Goal: Ask a question: Seek information or help from site administrators or community

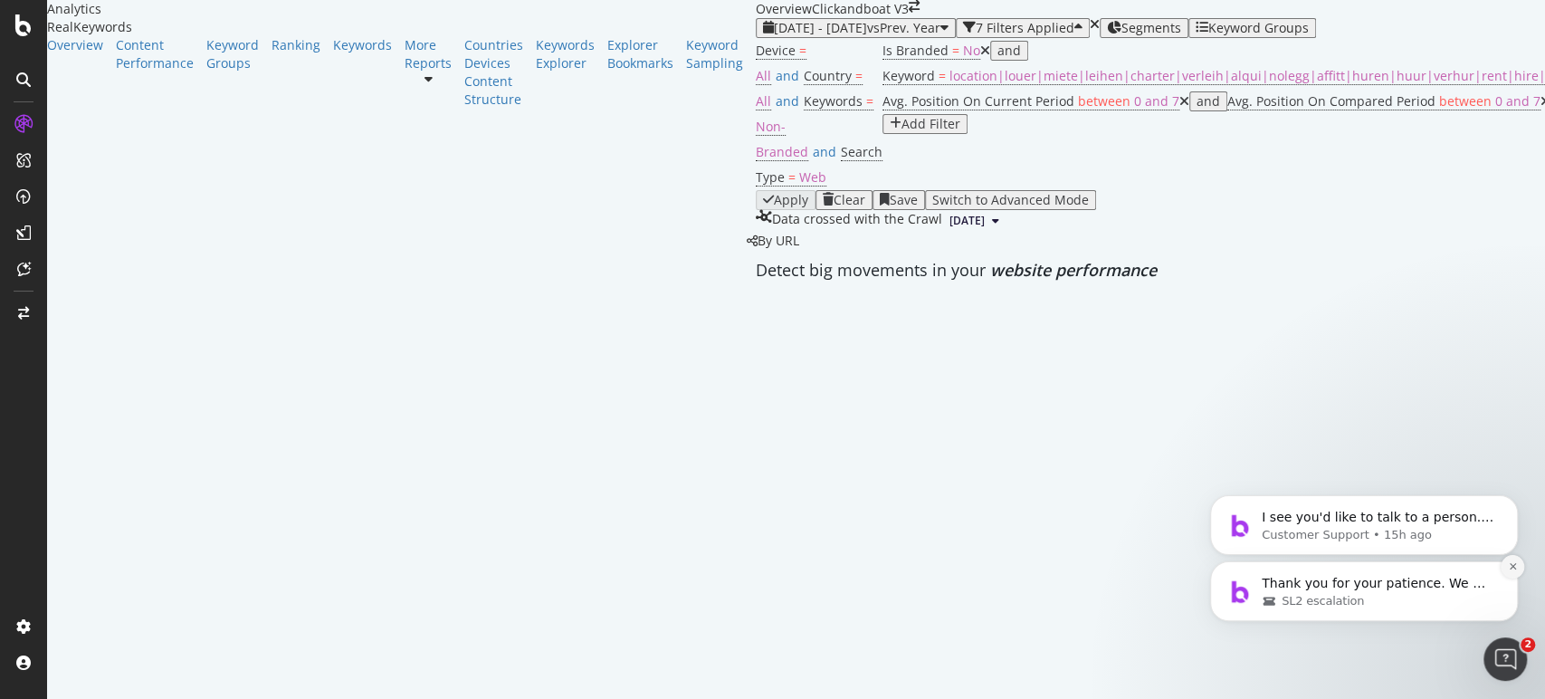
click at [1514, 565] on icon "Dismiss notification" at bounding box center [1512, 566] width 6 height 6
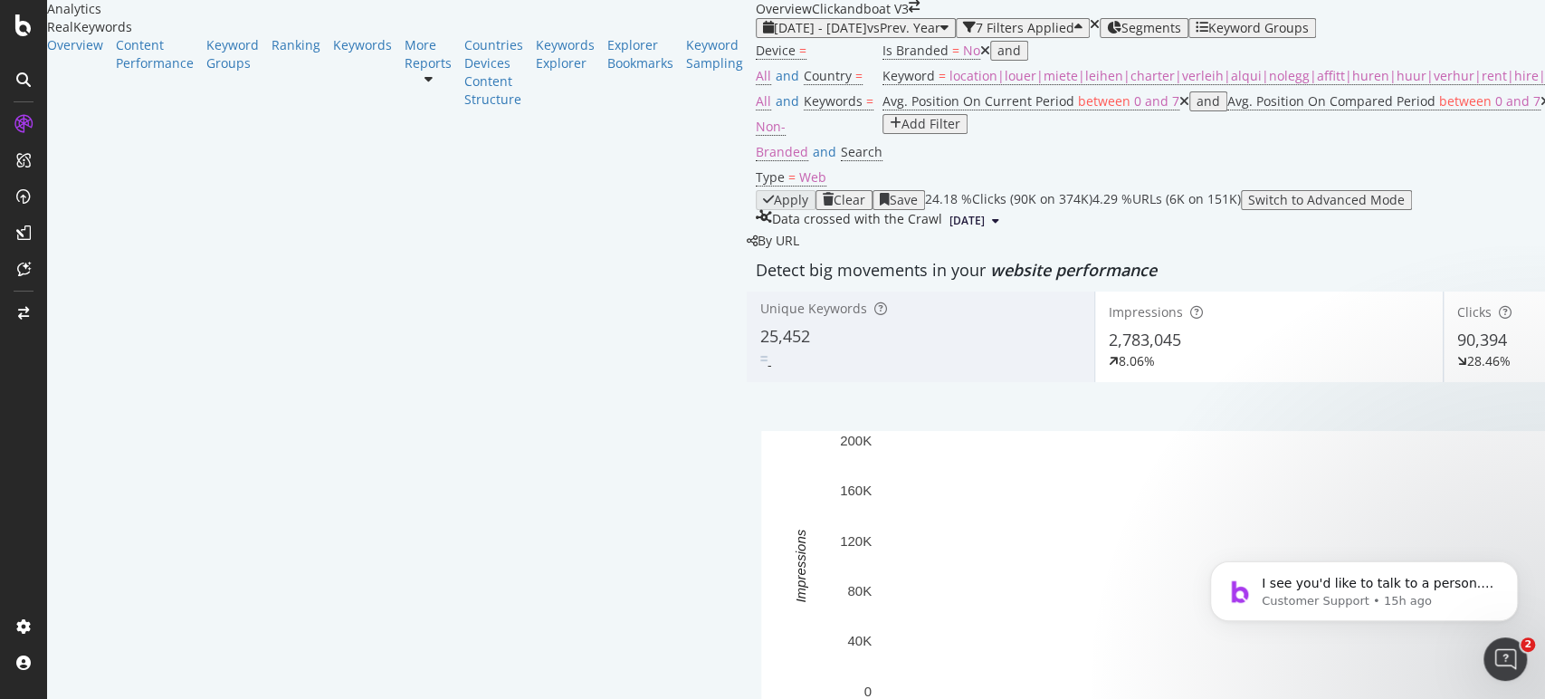
scroll to position [100, 0]
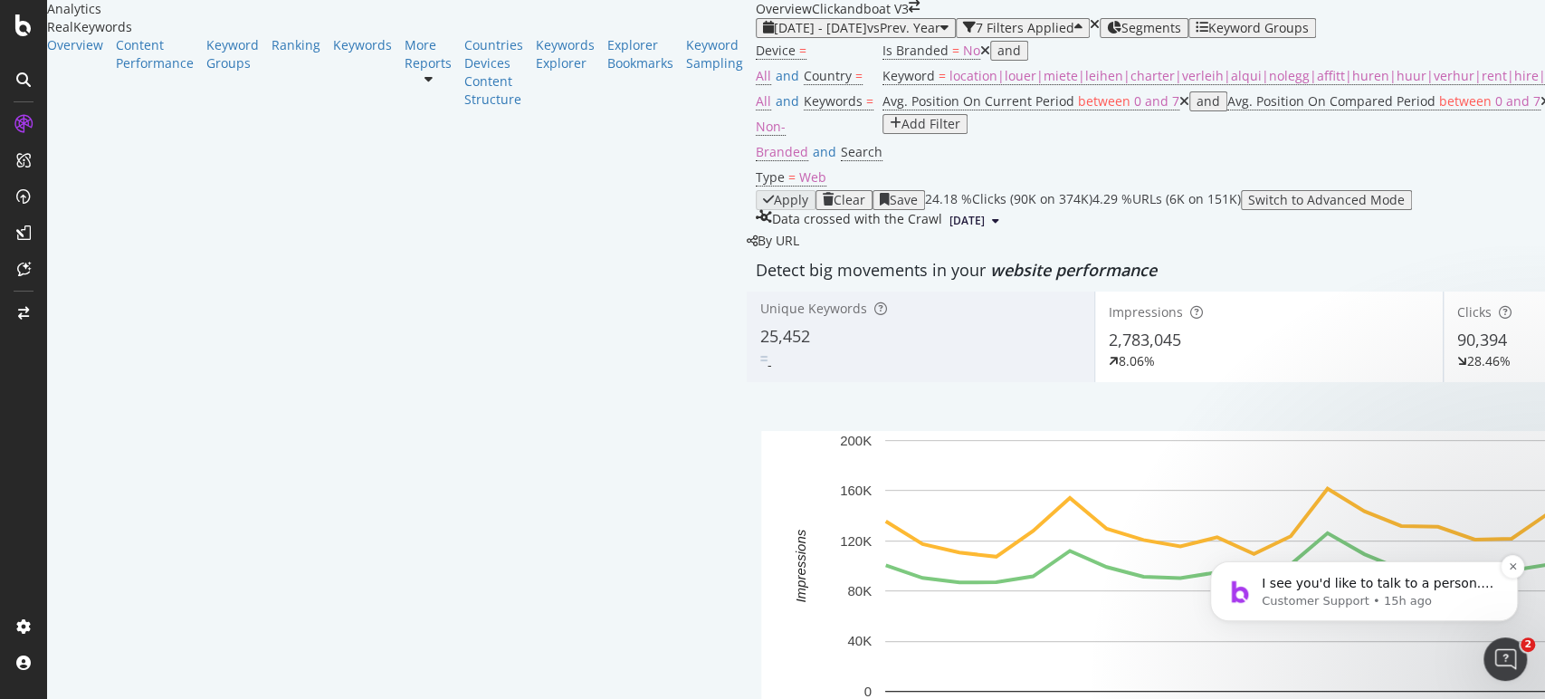
click at [1348, 600] on p "Customer Support • 15h ago" at bounding box center [1378, 601] width 233 height 16
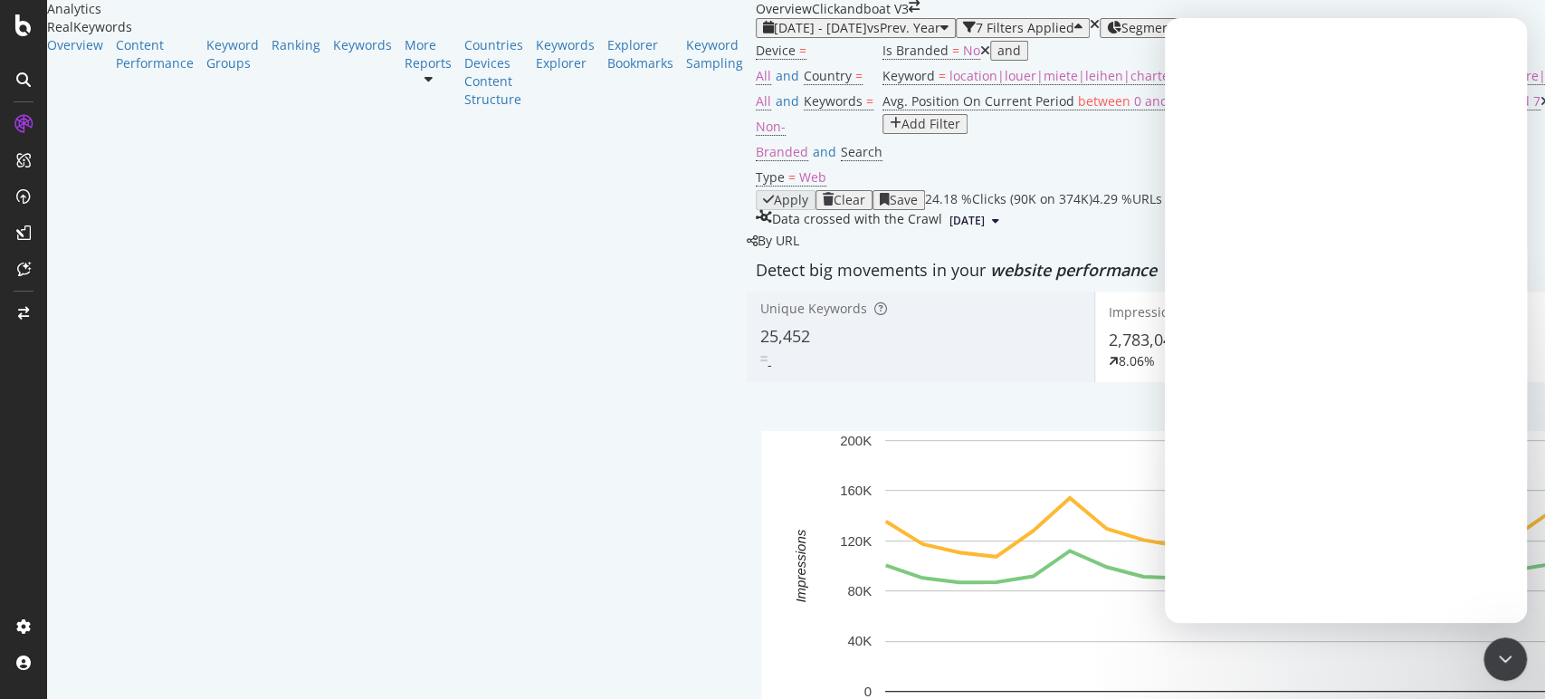
scroll to position [0, 0]
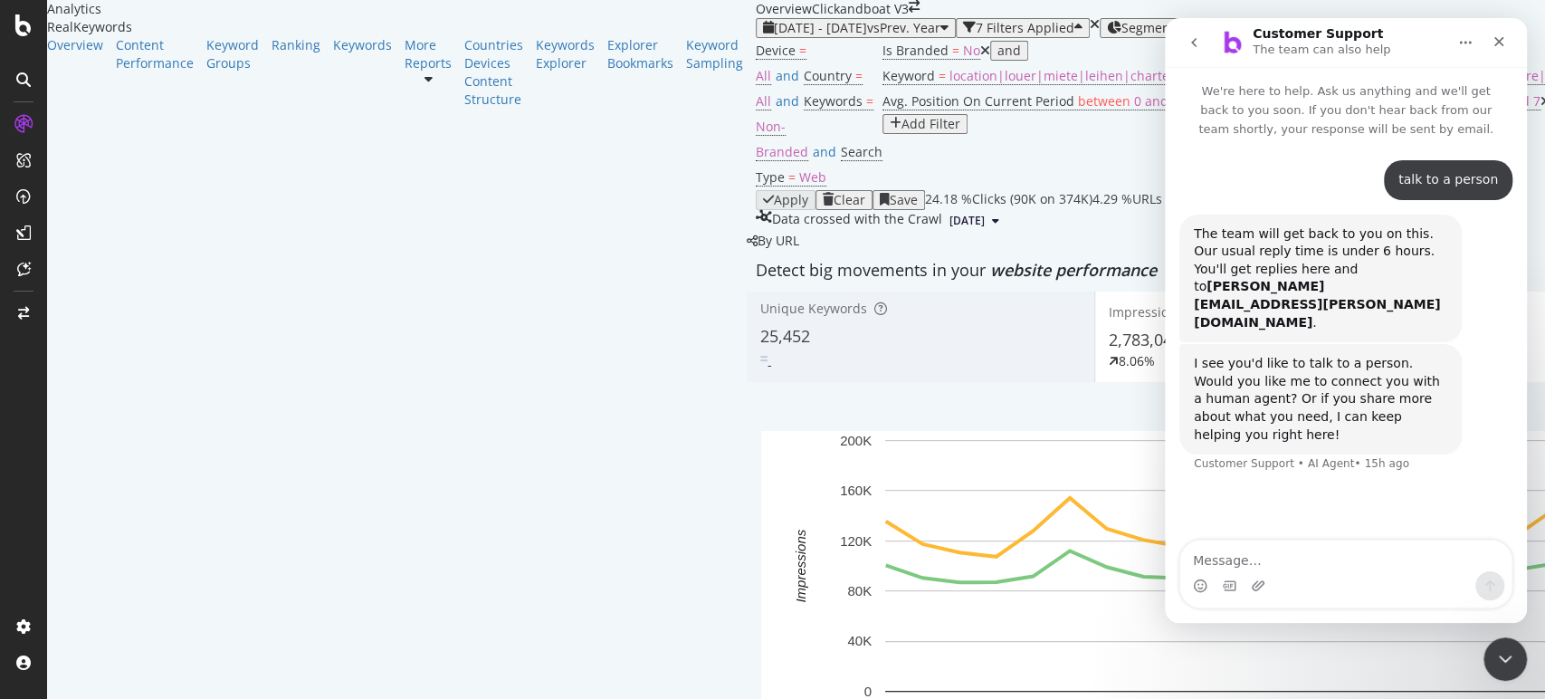
click at [1197, 40] on icon "go back" at bounding box center [1193, 42] width 14 height 14
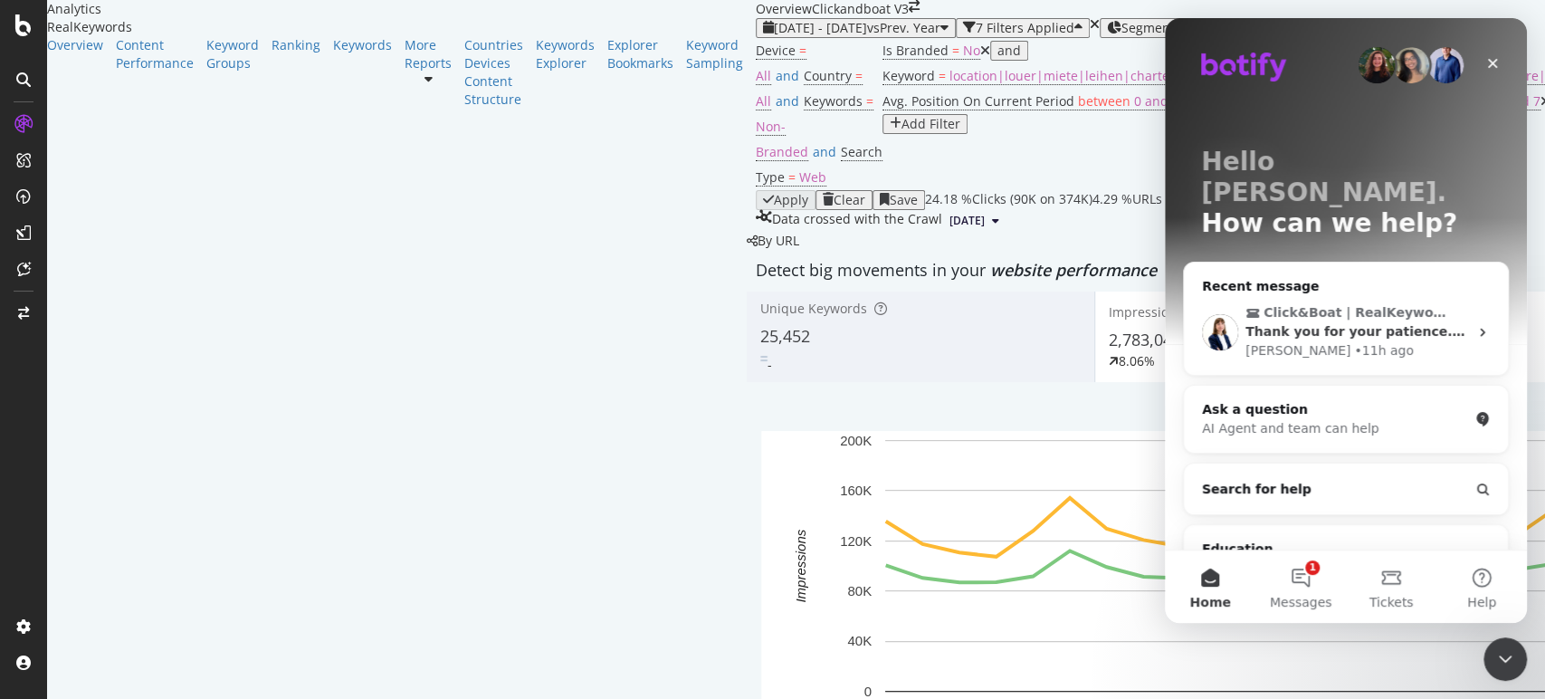
click at [1349, 324] on span "Thank you for your patience. We will try to get back to you as soon as possible." at bounding box center [1530, 331] width 570 height 14
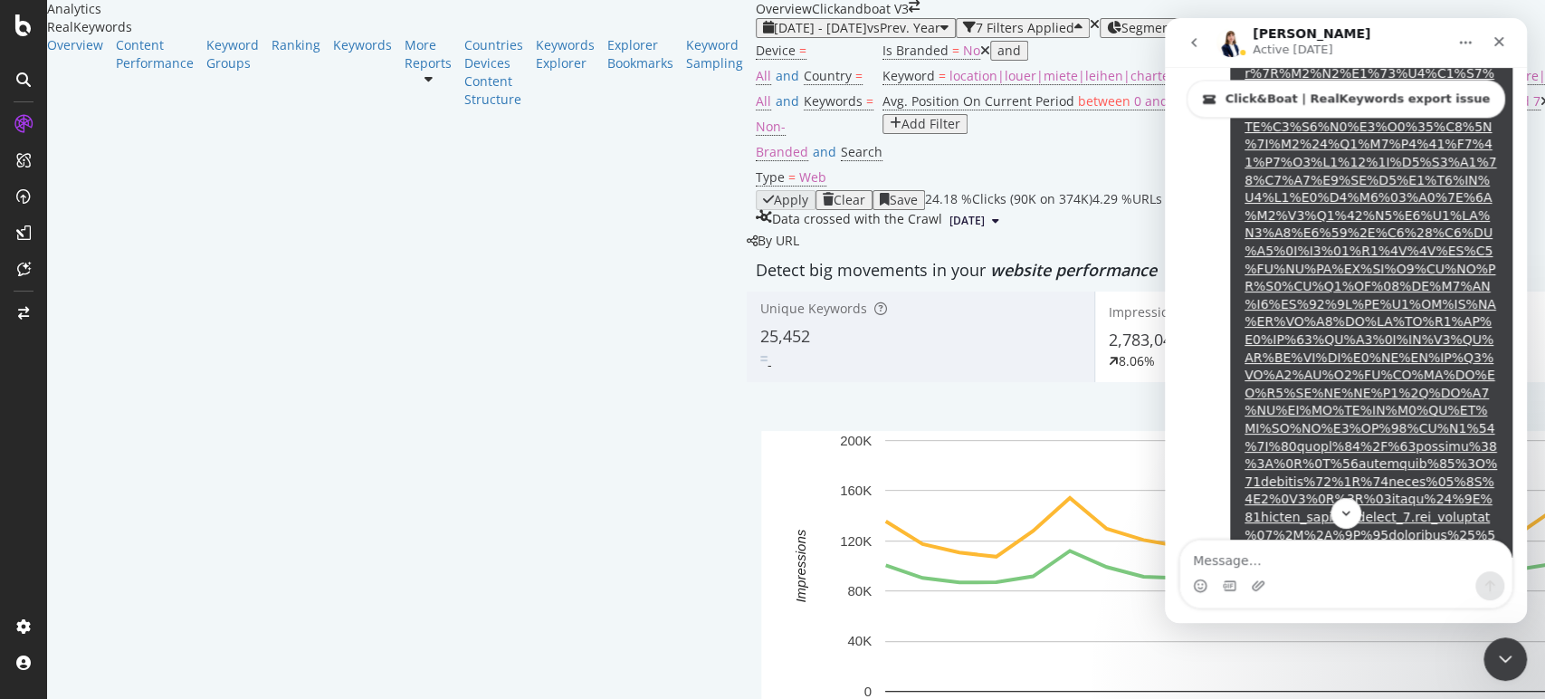
scroll to position [1875, 0]
click at [1207, 42] on button "go back" at bounding box center [1193, 42] width 34 height 34
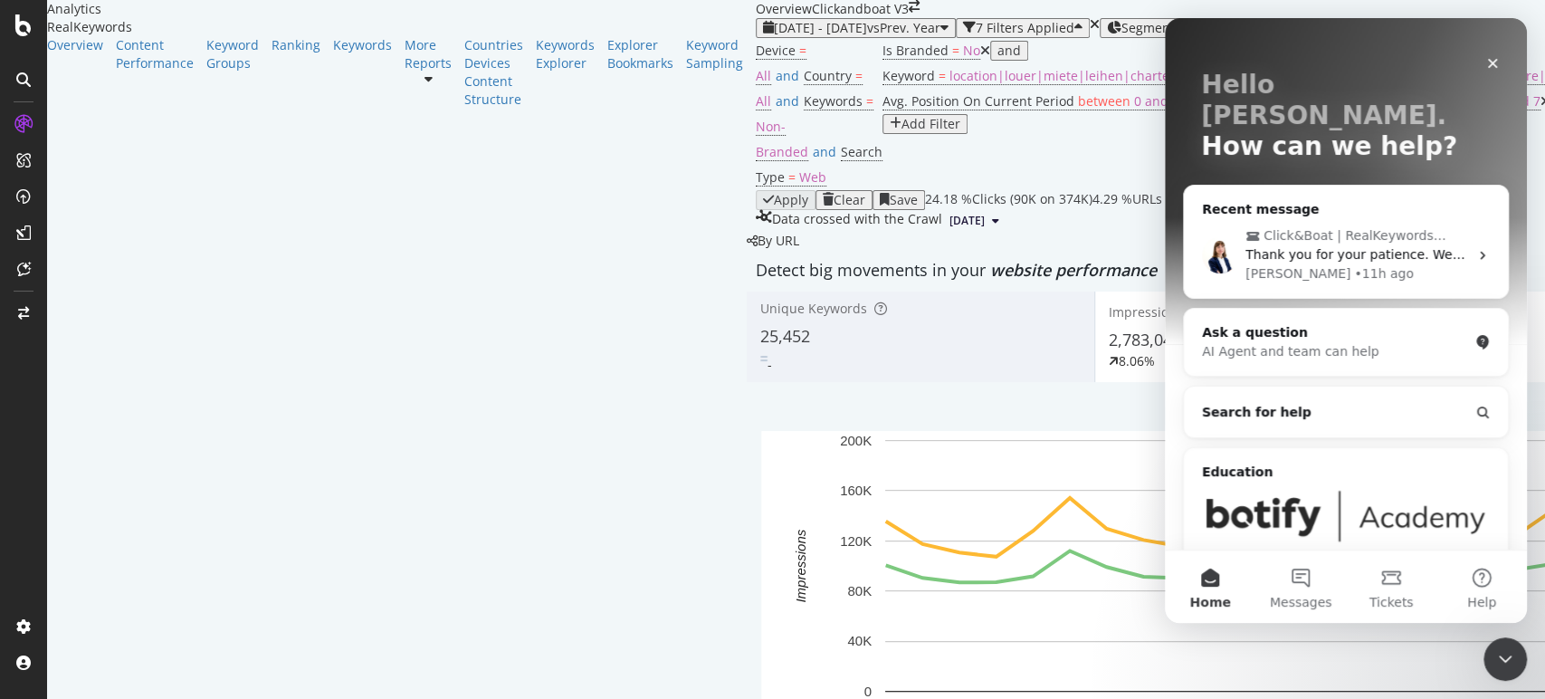
scroll to position [111, 0]
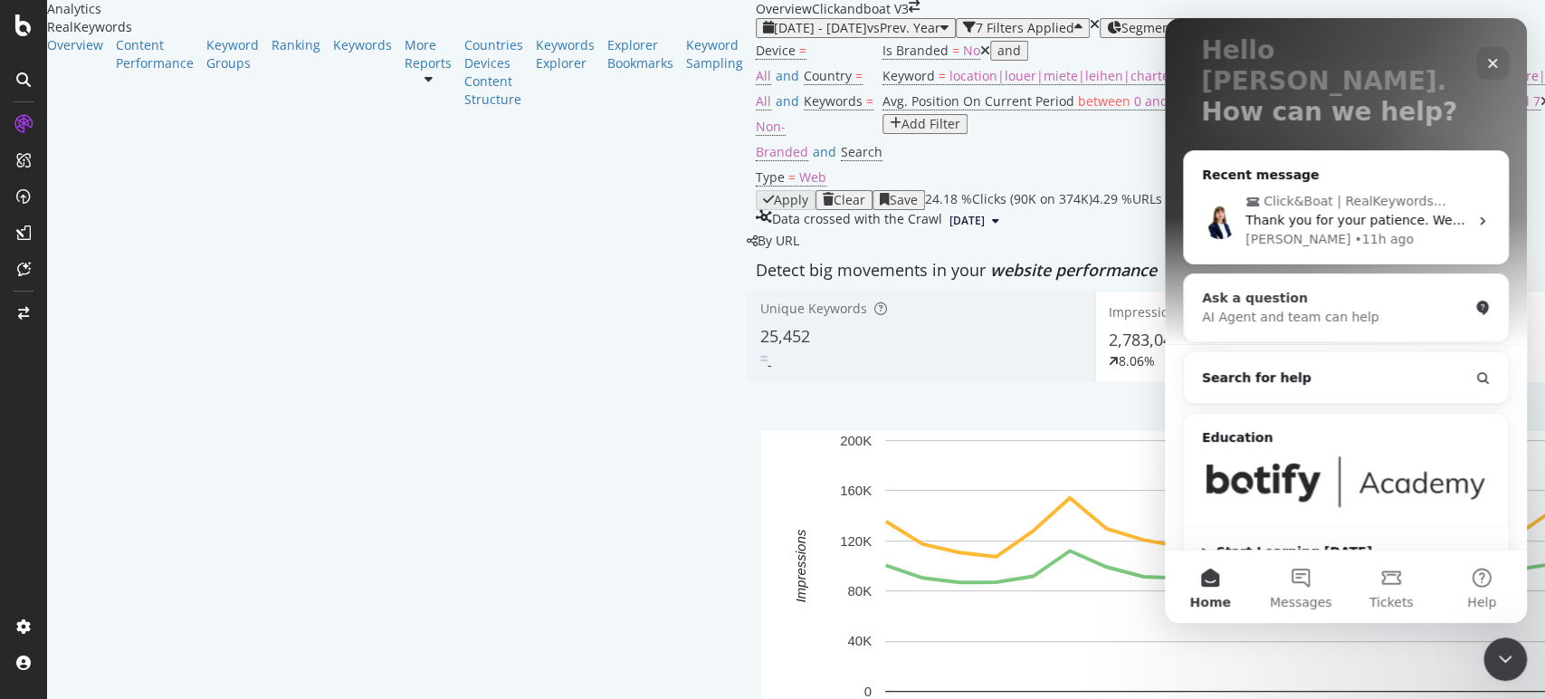
click at [1341, 308] on div "AI Agent and team can help" at bounding box center [1335, 317] width 266 height 19
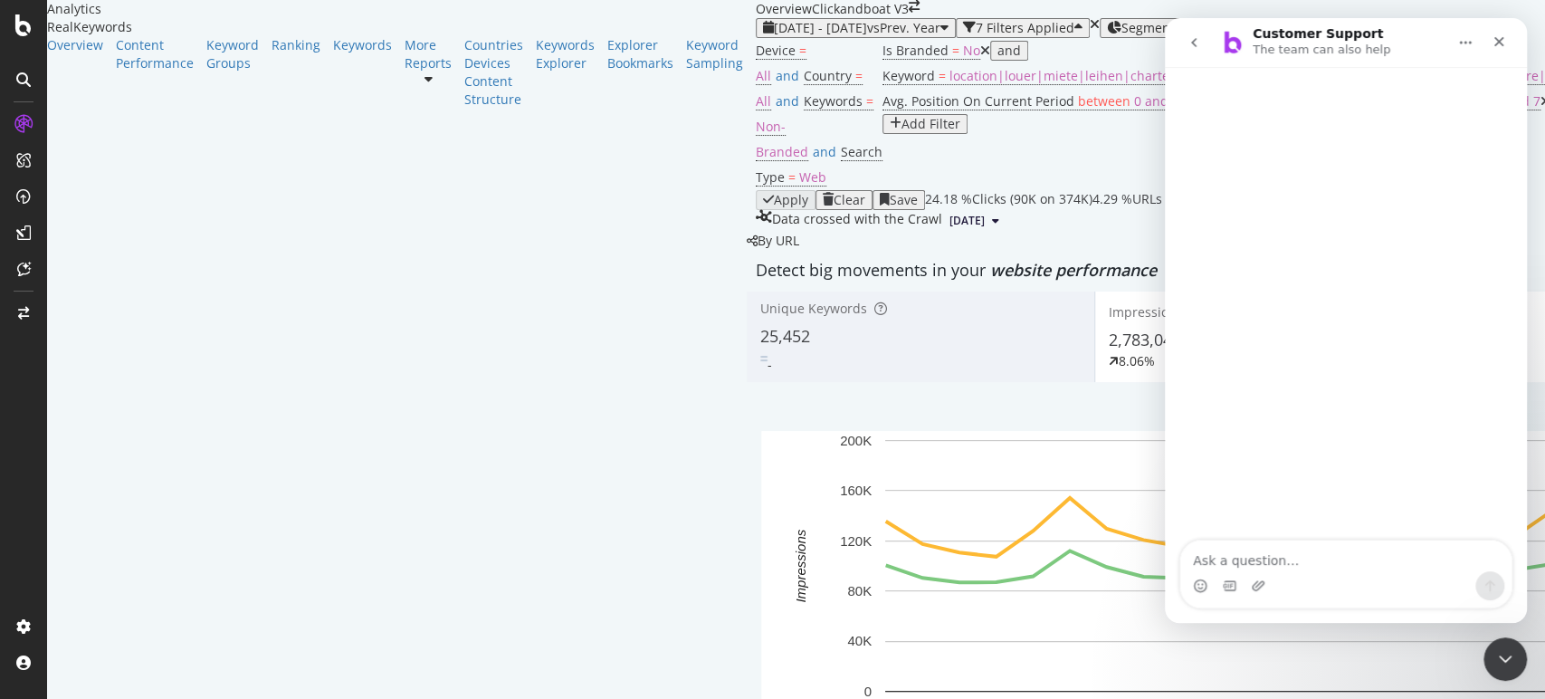
scroll to position [0, 0]
click at [1307, 554] on textarea "Ask a question…" at bounding box center [1345, 555] width 331 height 31
type textarea "hello, talk to a person"
click at [1510, 660] on icon "Close Intercom Messenger" at bounding box center [1502, 656] width 22 height 22
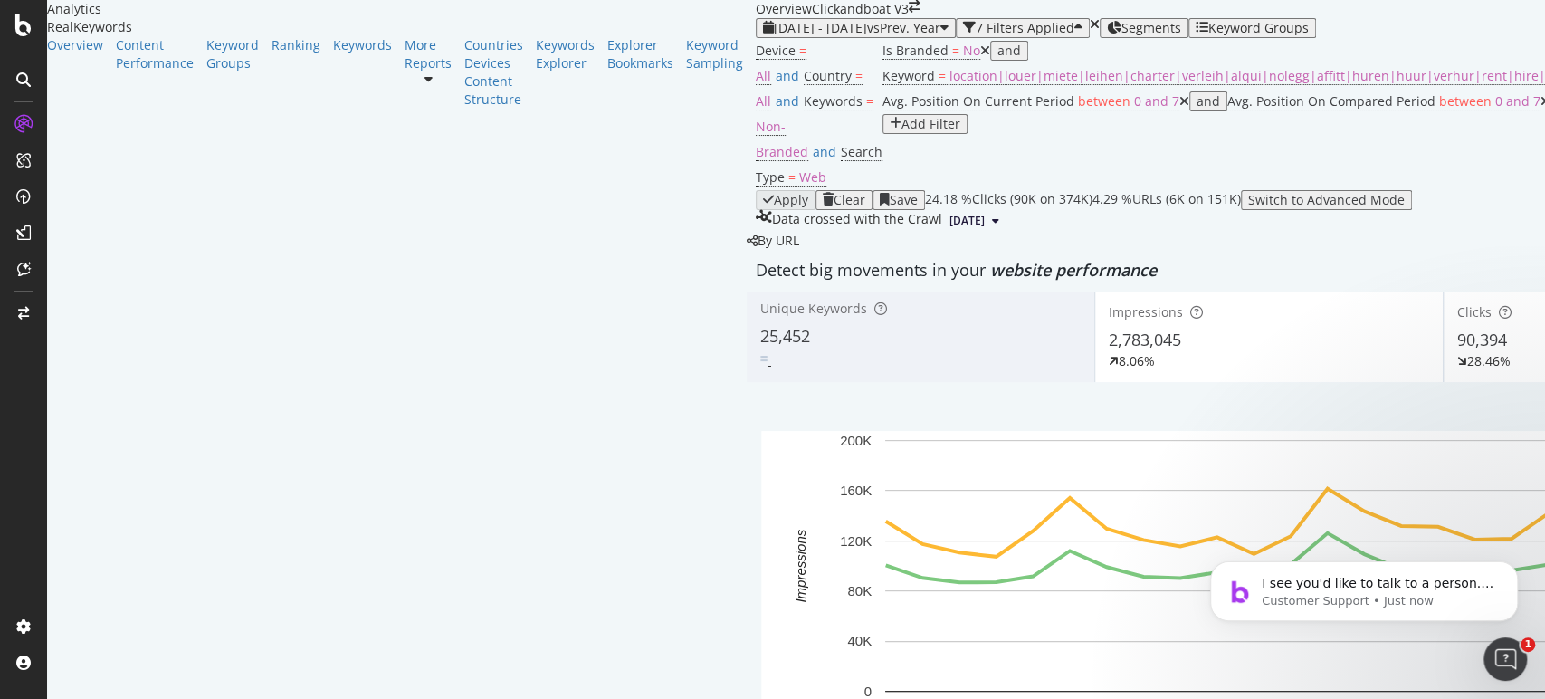
scroll to position [703, 0]
click at [1489, 386] on span "Impressions" at bounding box center [1472, 387] width 85 height 16
click at [1515, 567] on icon "Dismiss notification" at bounding box center [1513, 566] width 10 height 10
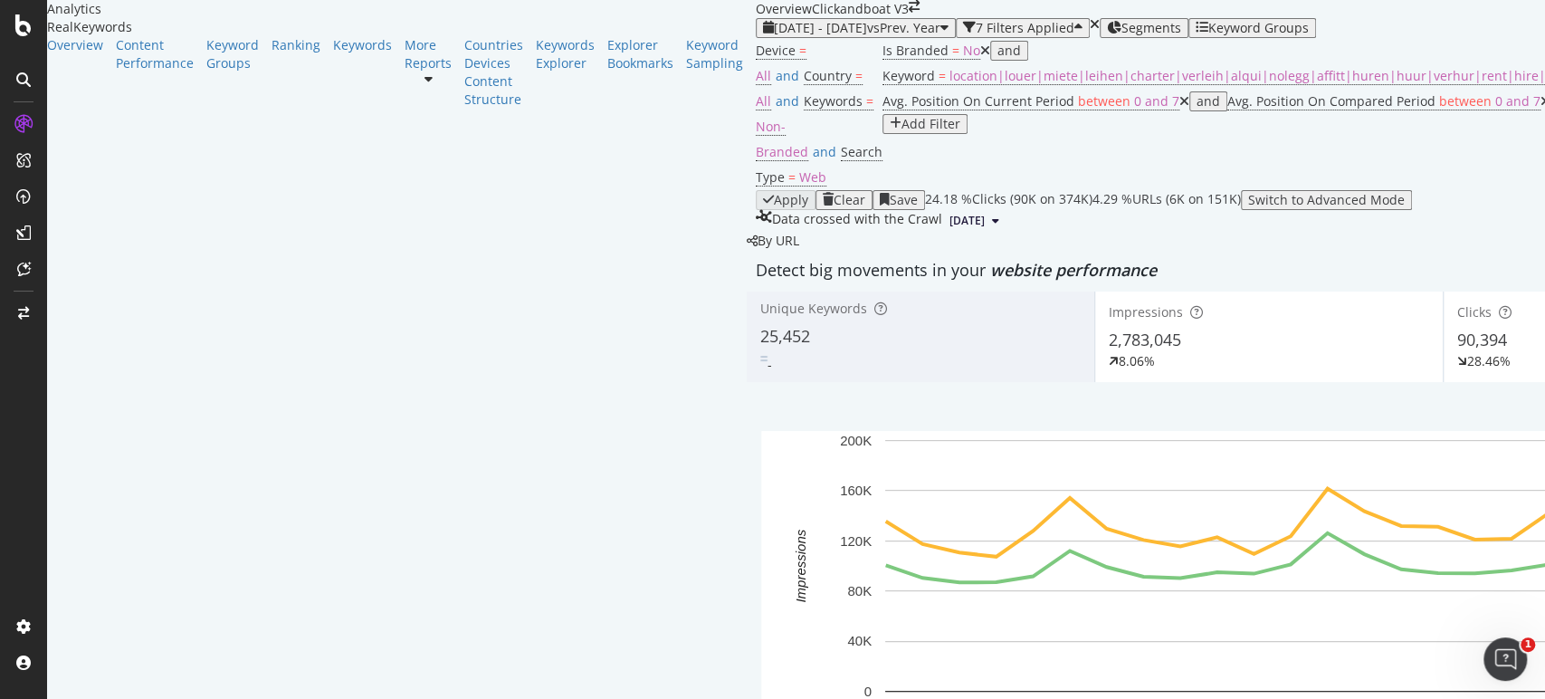
click at [1504, 670] on div "Open Intercom Messenger" at bounding box center [1502, 656] width 60 height 60
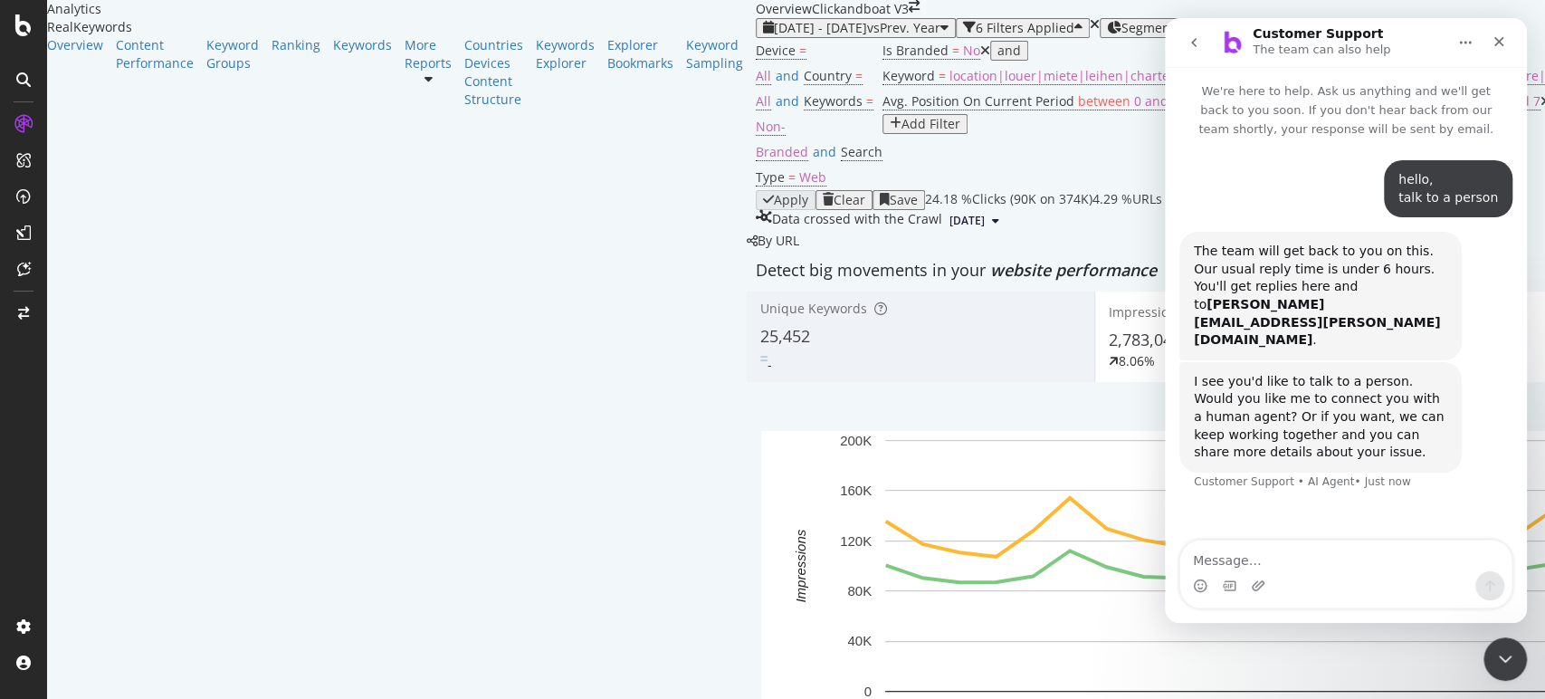
scroll to position [603, 0]
click at [1348, 556] on textarea "Message…" at bounding box center [1345, 555] width 331 height 31
type textarea "yes"
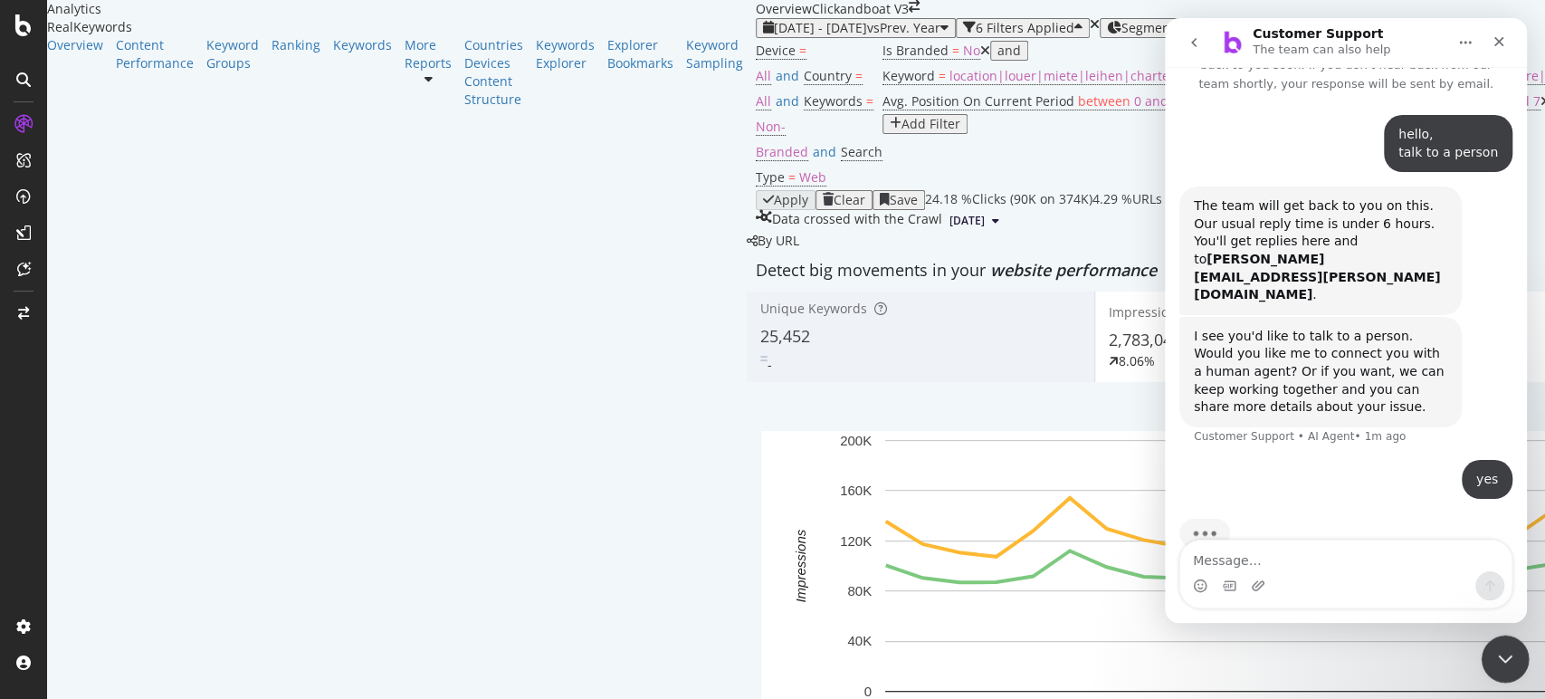
click at [1500, 649] on icon "Close Intercom Messenger" at bounding box center [1502, 656] width 22 height 22
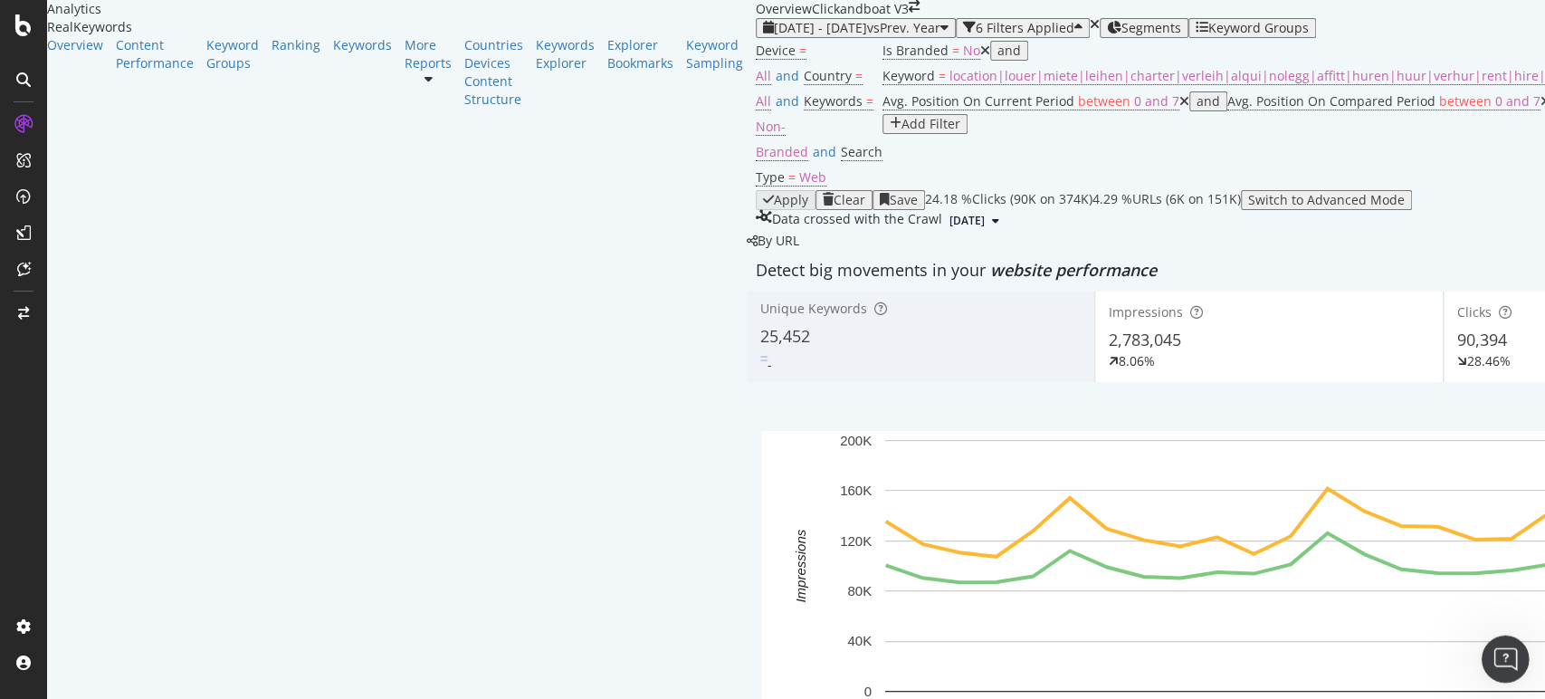
scroll to position [0, 0]
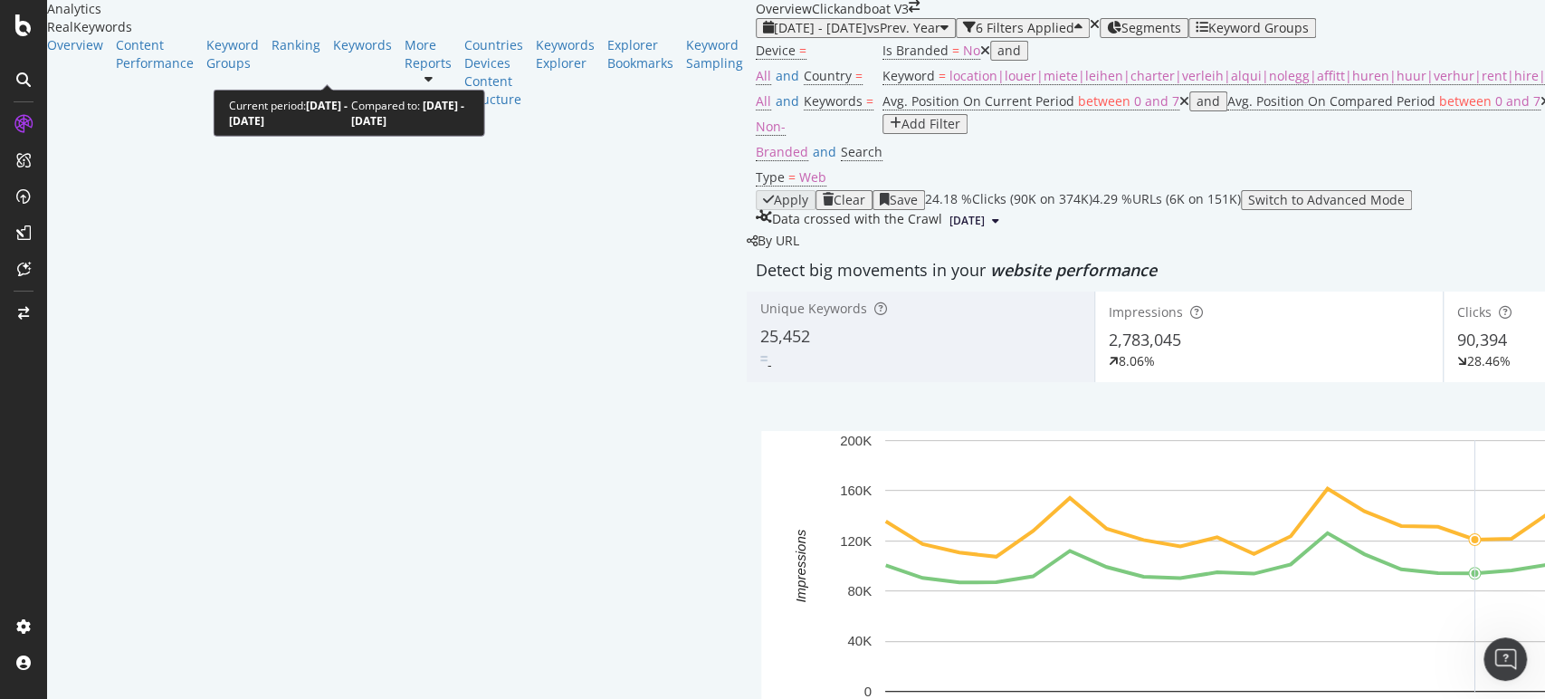
click at [867, 36] on span "vs Prev. Year" at bounding box center [903, 27] width 73 height 17
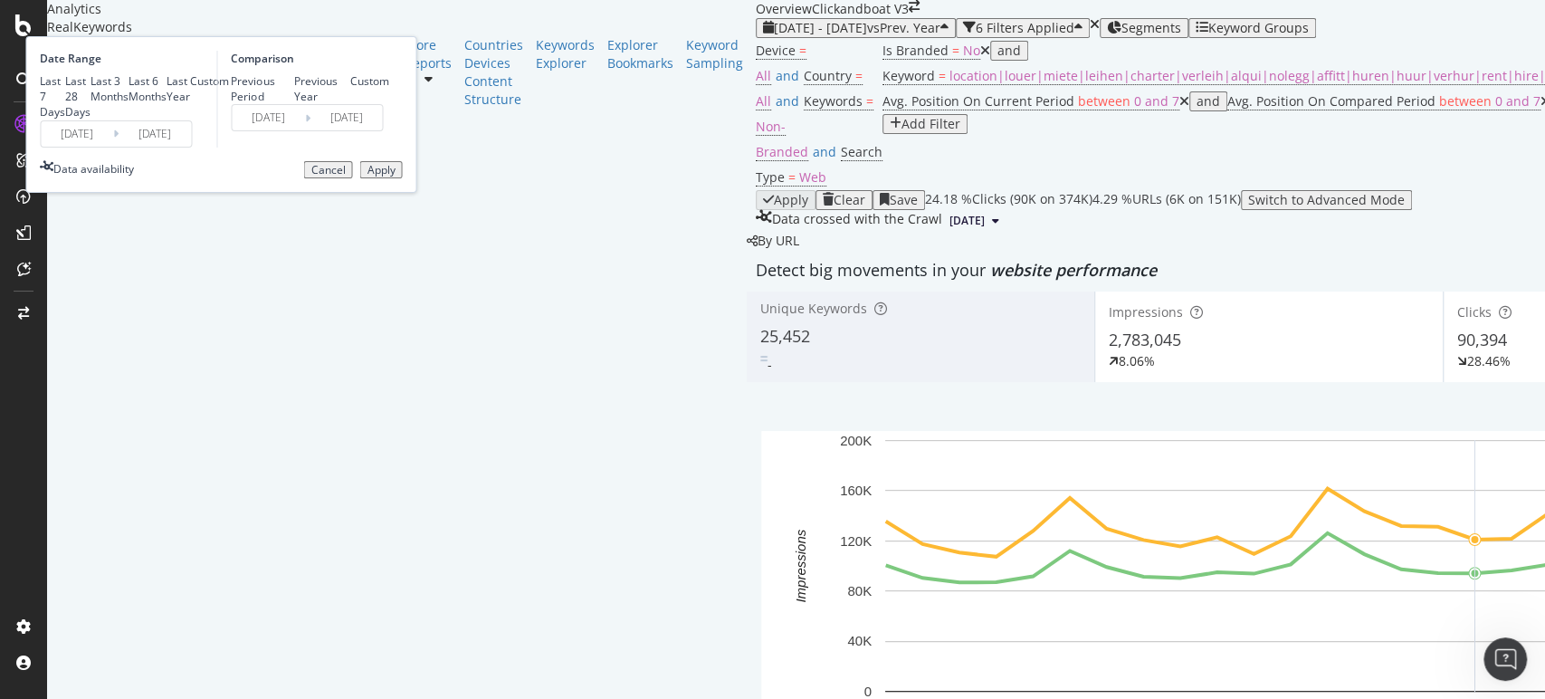
click at [867, 36] on span "vs Prev. Year" at bounding box center [903, 27] width 73 height 17
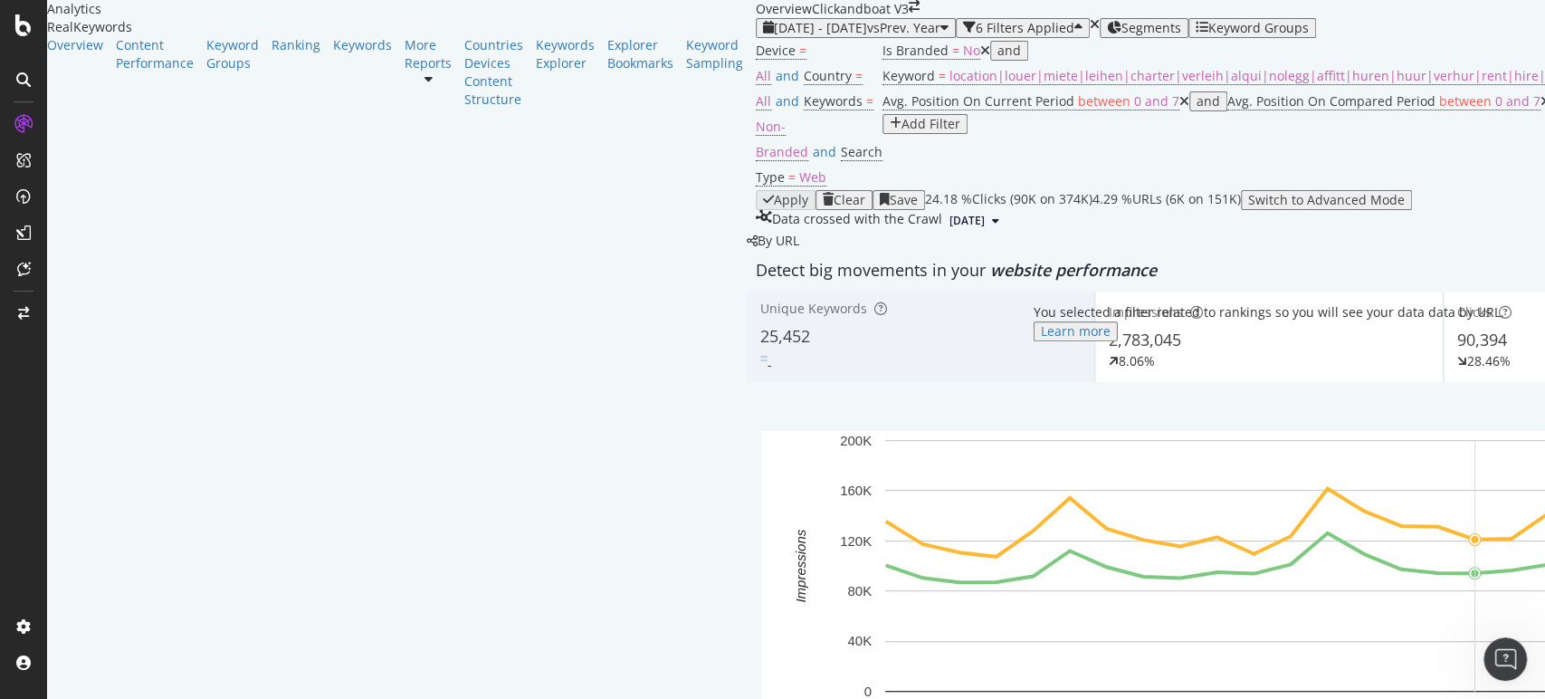
click at [799, 249] on span "By URL" at bounding box center [778, 240] width 42 height 17
click at [1110, 338] on div "Learn more" at bounding box center [1076, 331] width 70 height 14
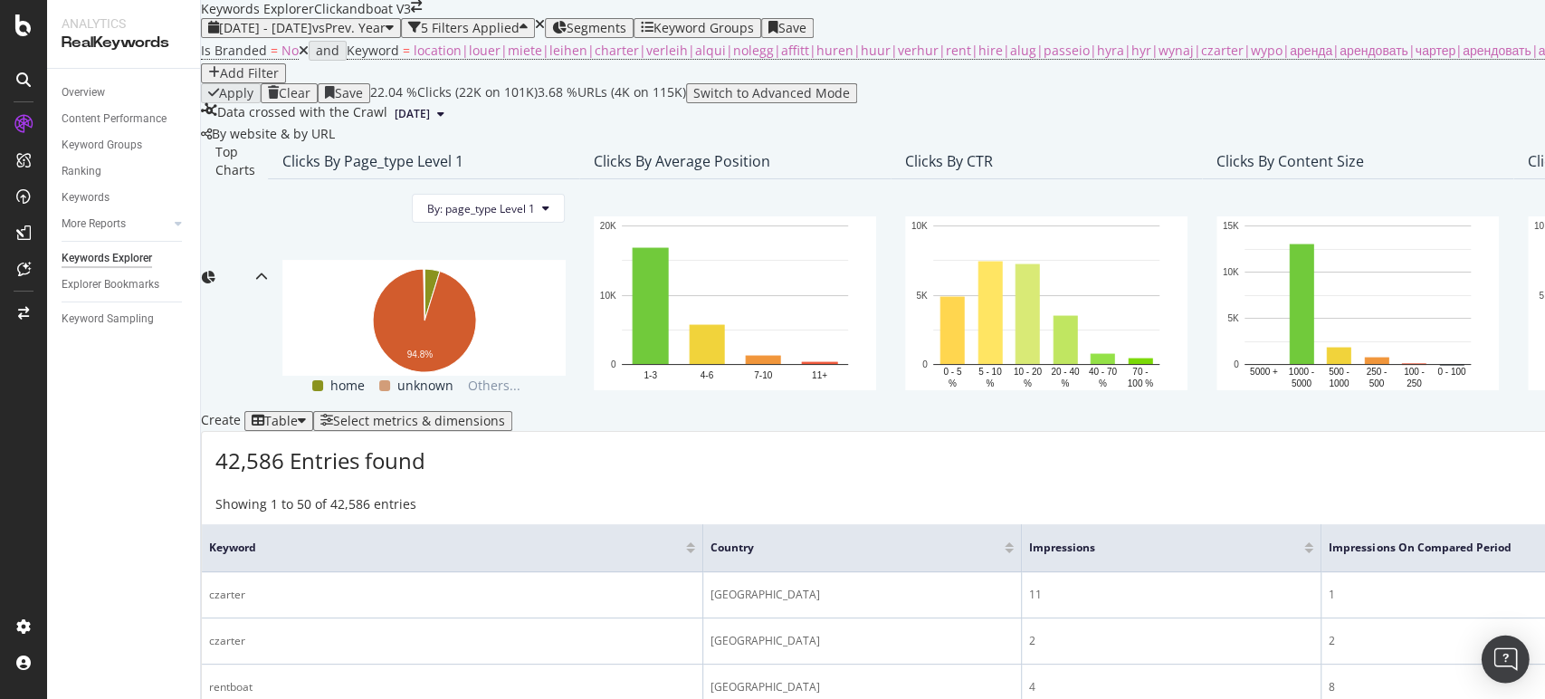
click at [1515, 659] on div "Open Intercom Messenger" at bounding box center [1505, 659] width 48 height 48
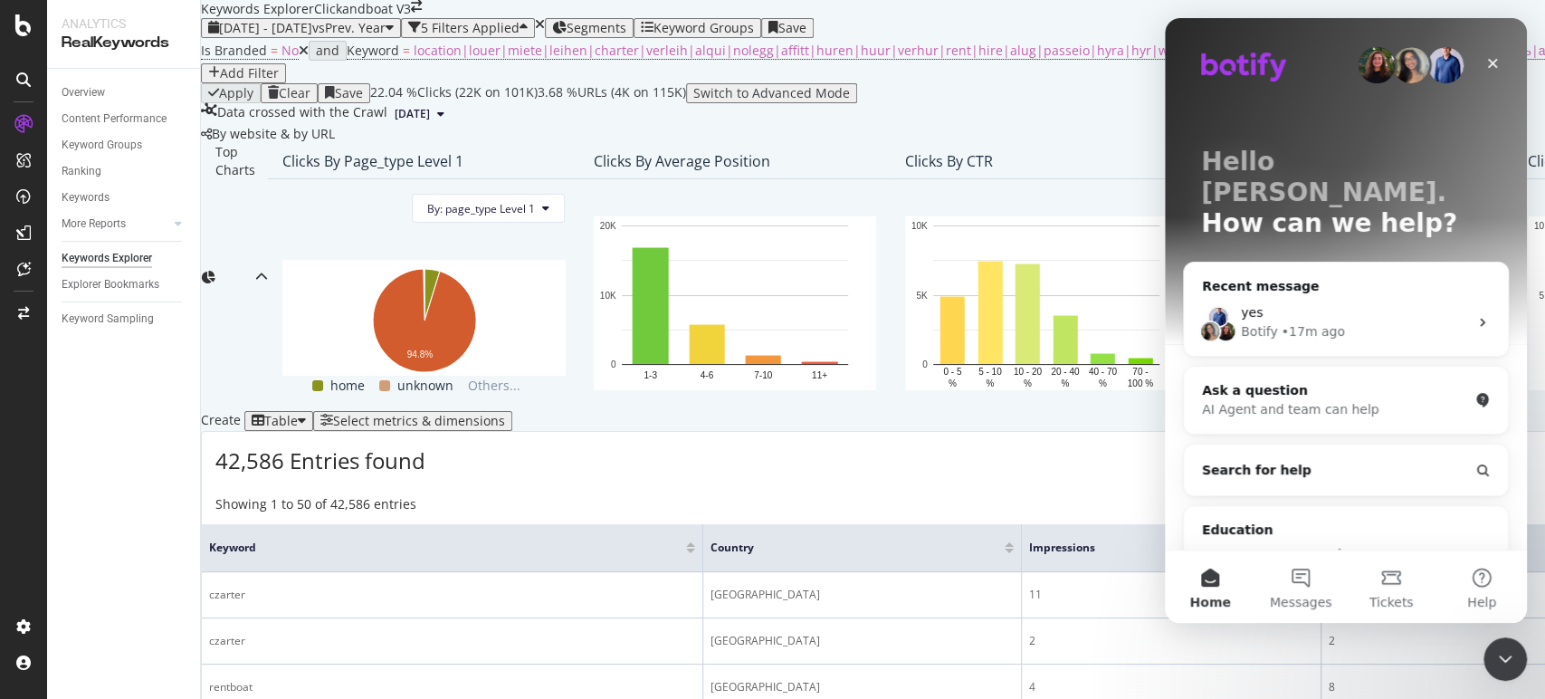
scroll to position [93, 0]
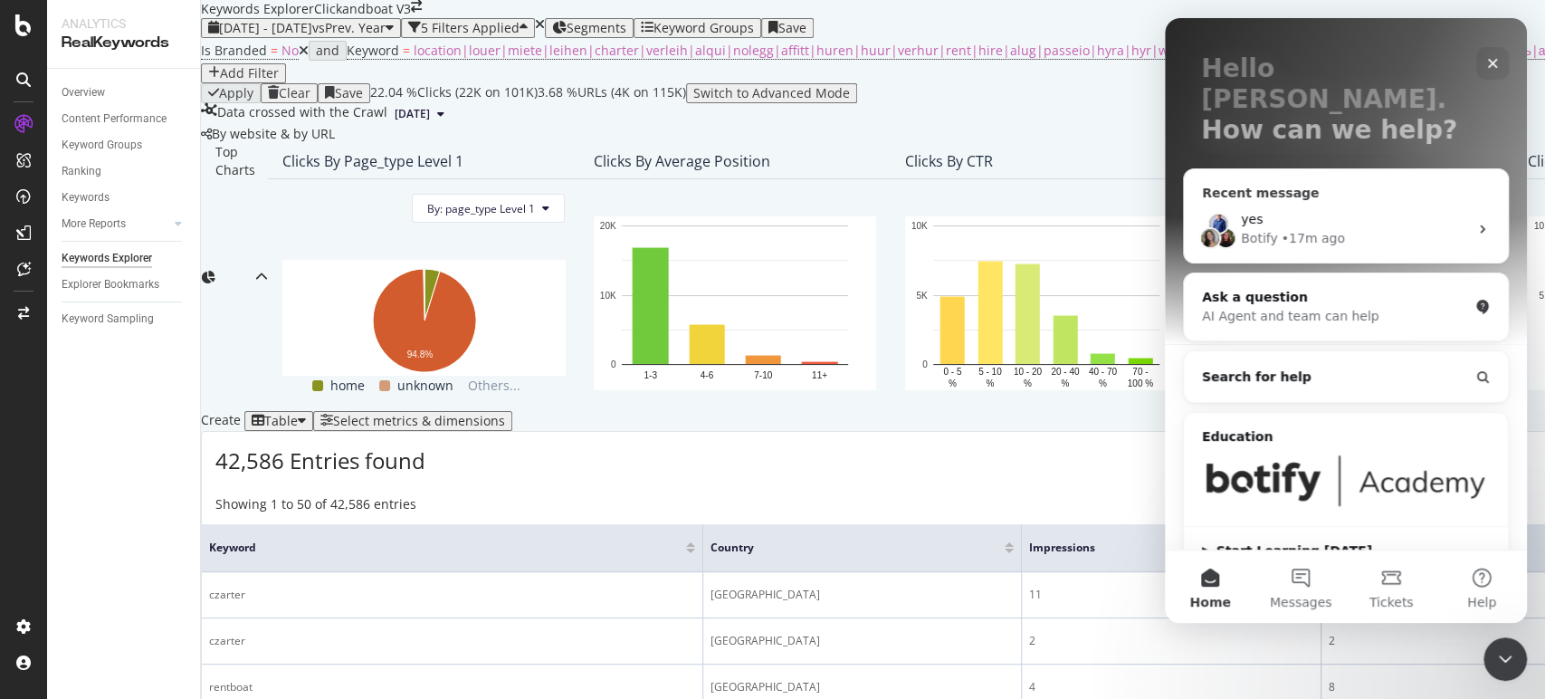
click at [1319, 229] on div "• 17m ago" at bounding box center [1312, 238] width 63 height 19
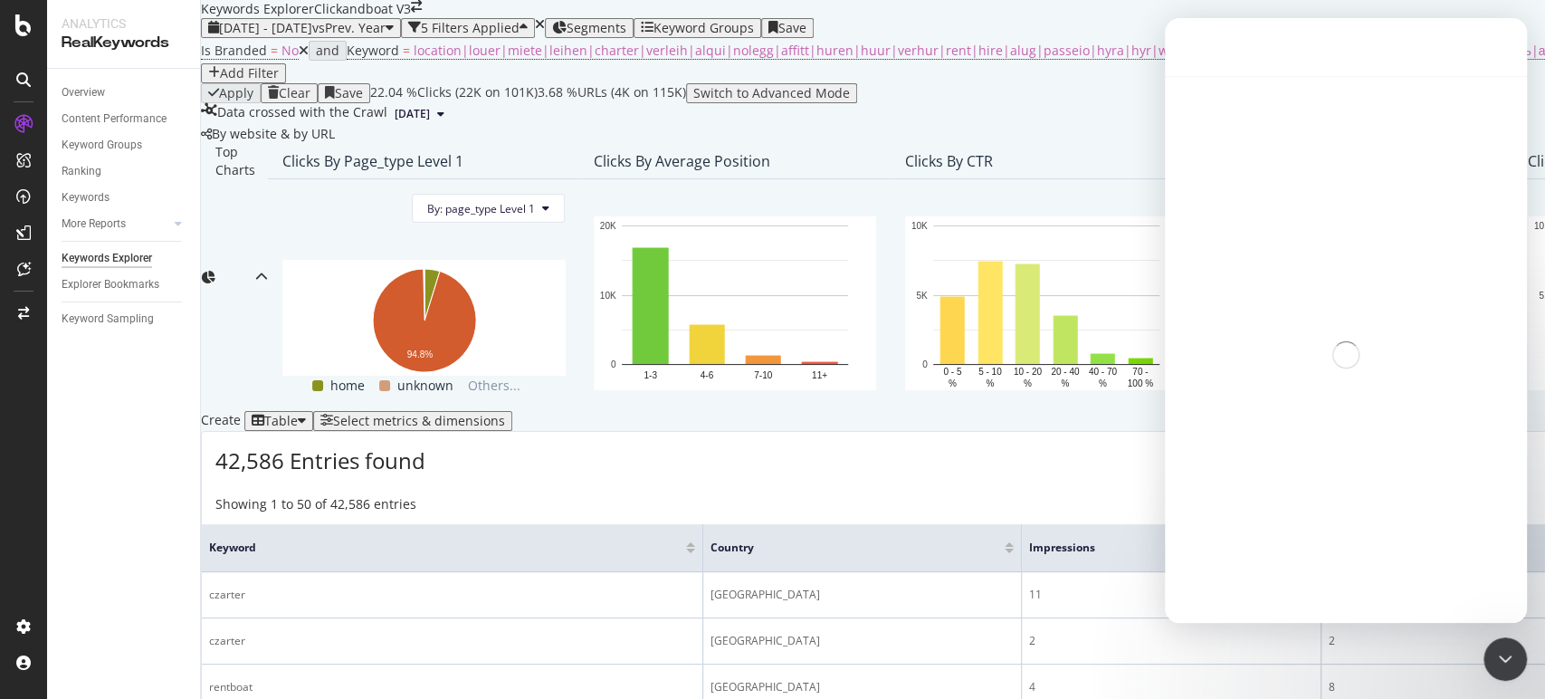
scroll to position [0, 0]
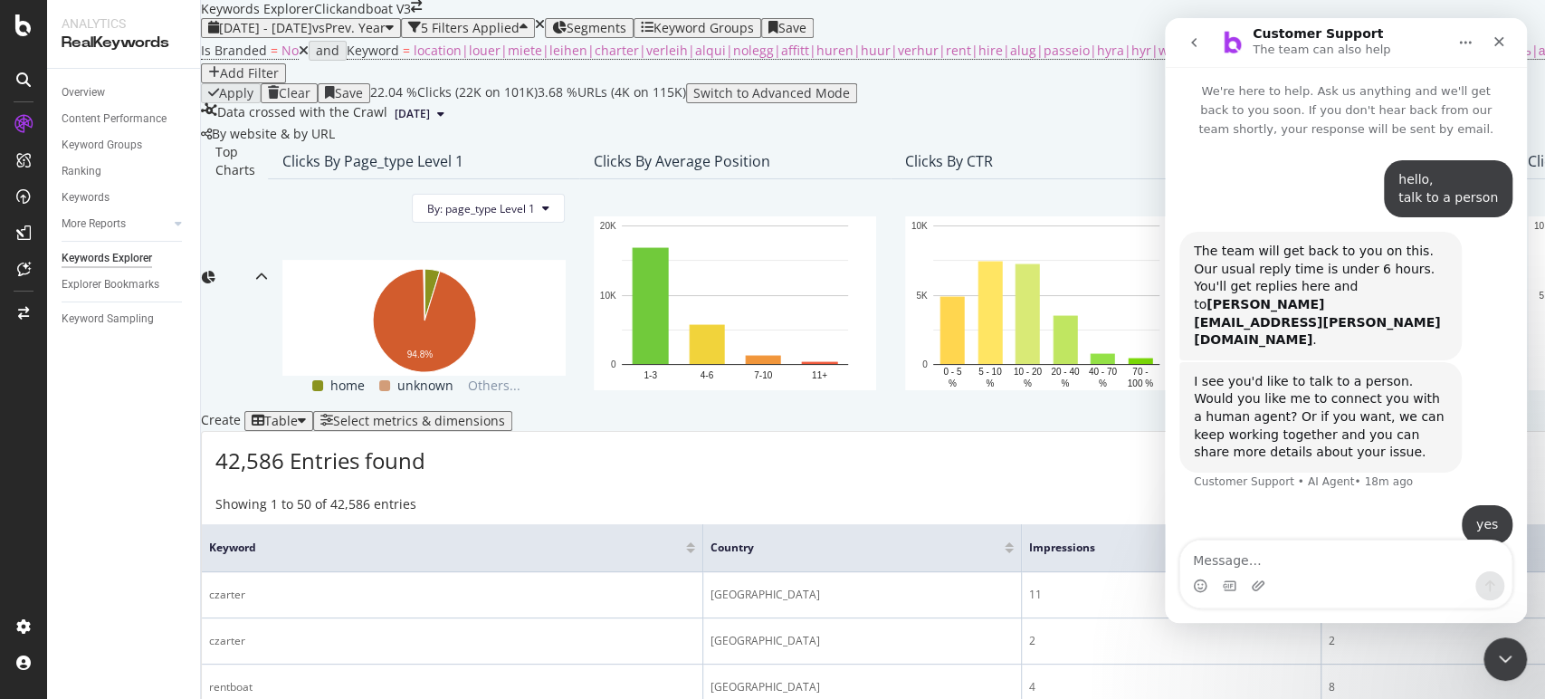
click at [1189, 45] on icon "go back" at bounding box center [1193, 42] width 14 height 14
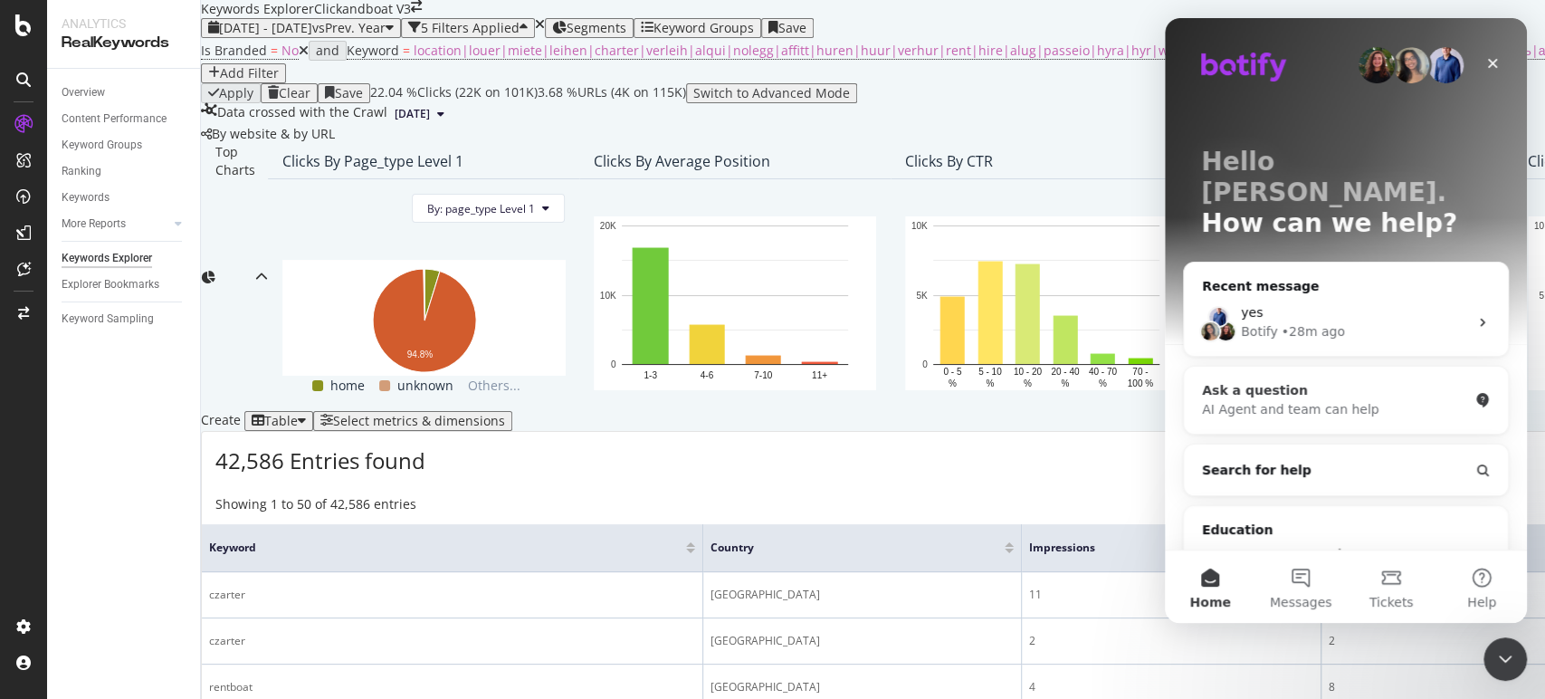
click at [1323, 381] on div "Ask a question" at bounding box center [1335, 390] width 266 height 19
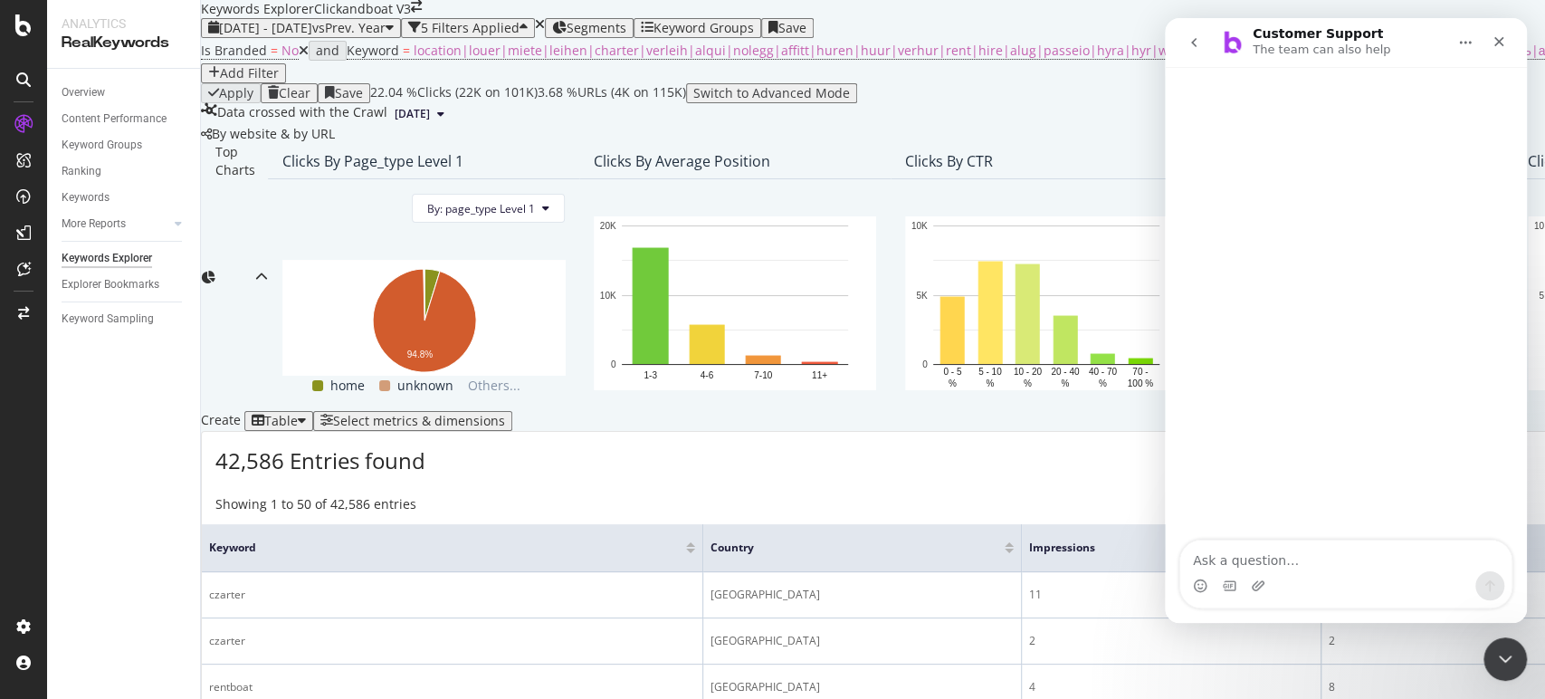
click at [1194, 35] on icon "go back" at bounding box center [1193, 42] width 14 height 14
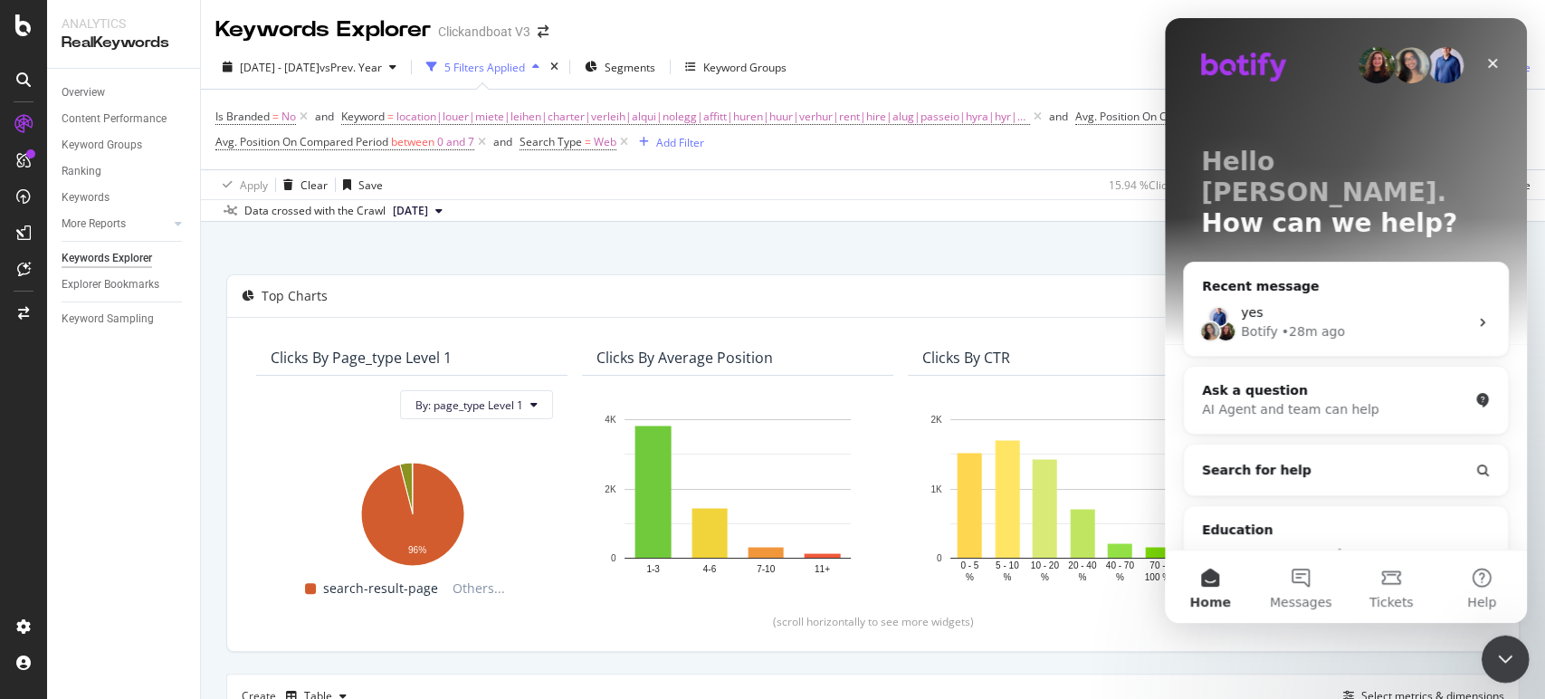
click at [1504, 669] on div "Close Intercom Messenger" at bounding box center [1502, 655] width 43 height 43
